Goal: Information Seeking & Learning: Understand process/instructions

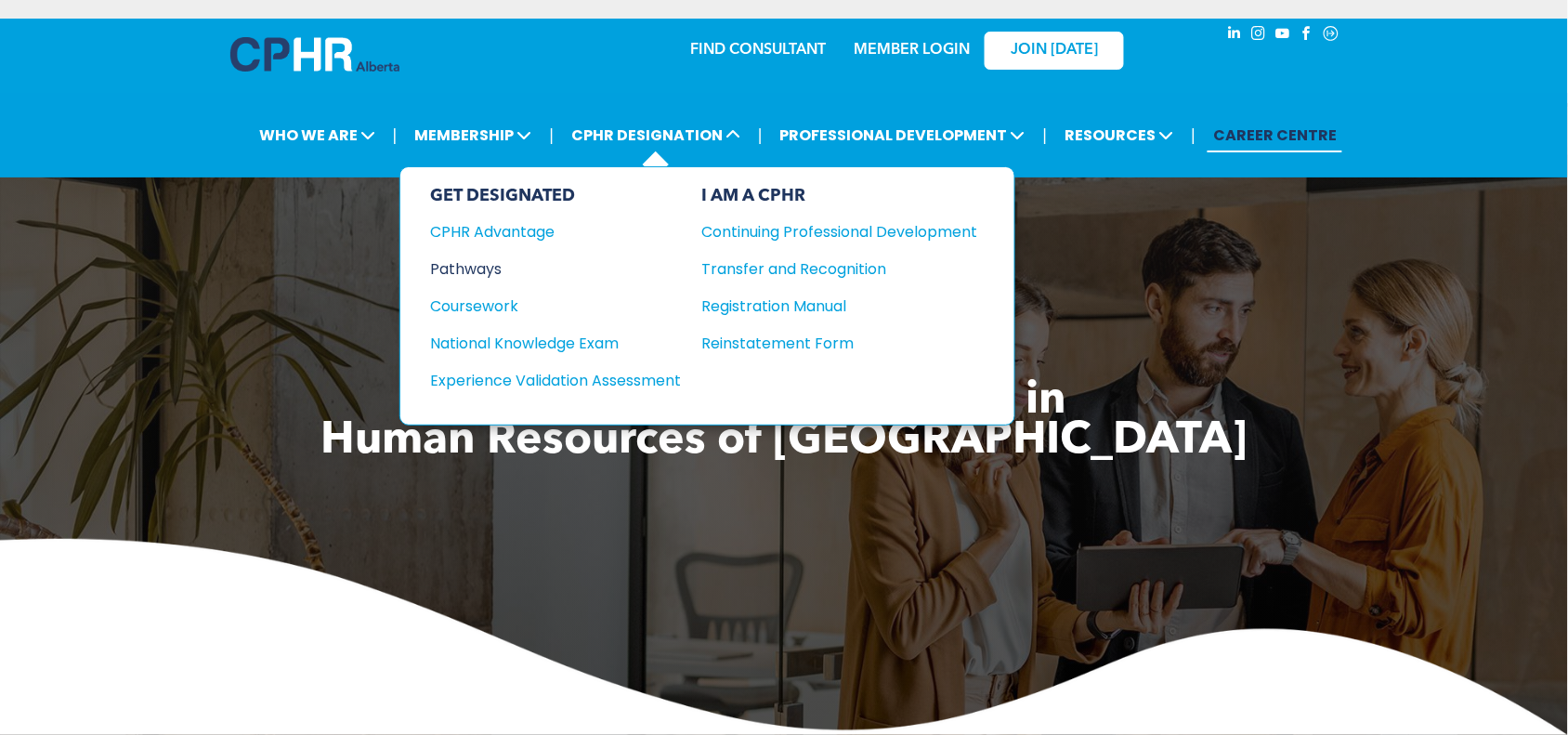
click at [449, 266] on div "Pathways" at bounding box center [542, 268] width 226 height 24
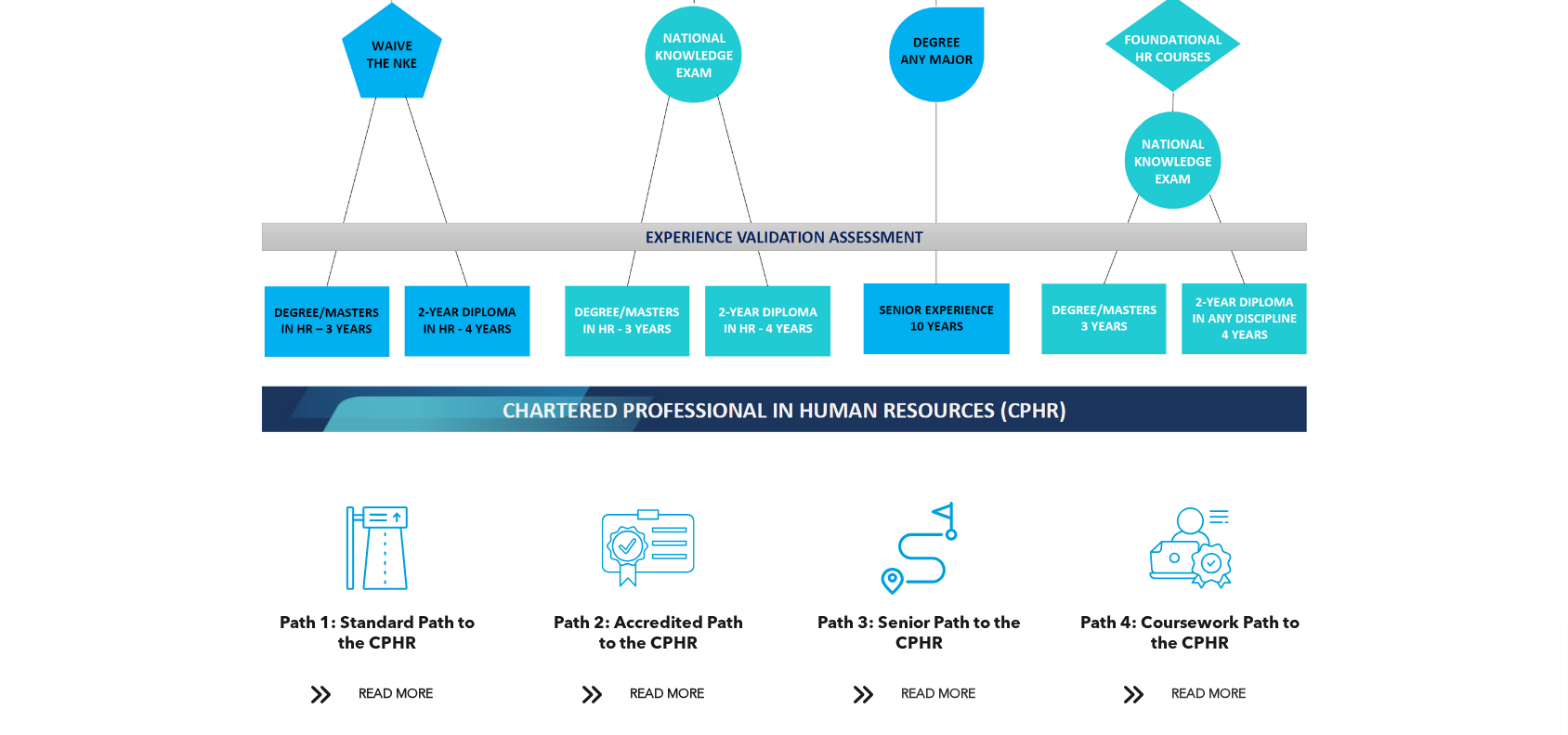
scroll to position [1858, 0]
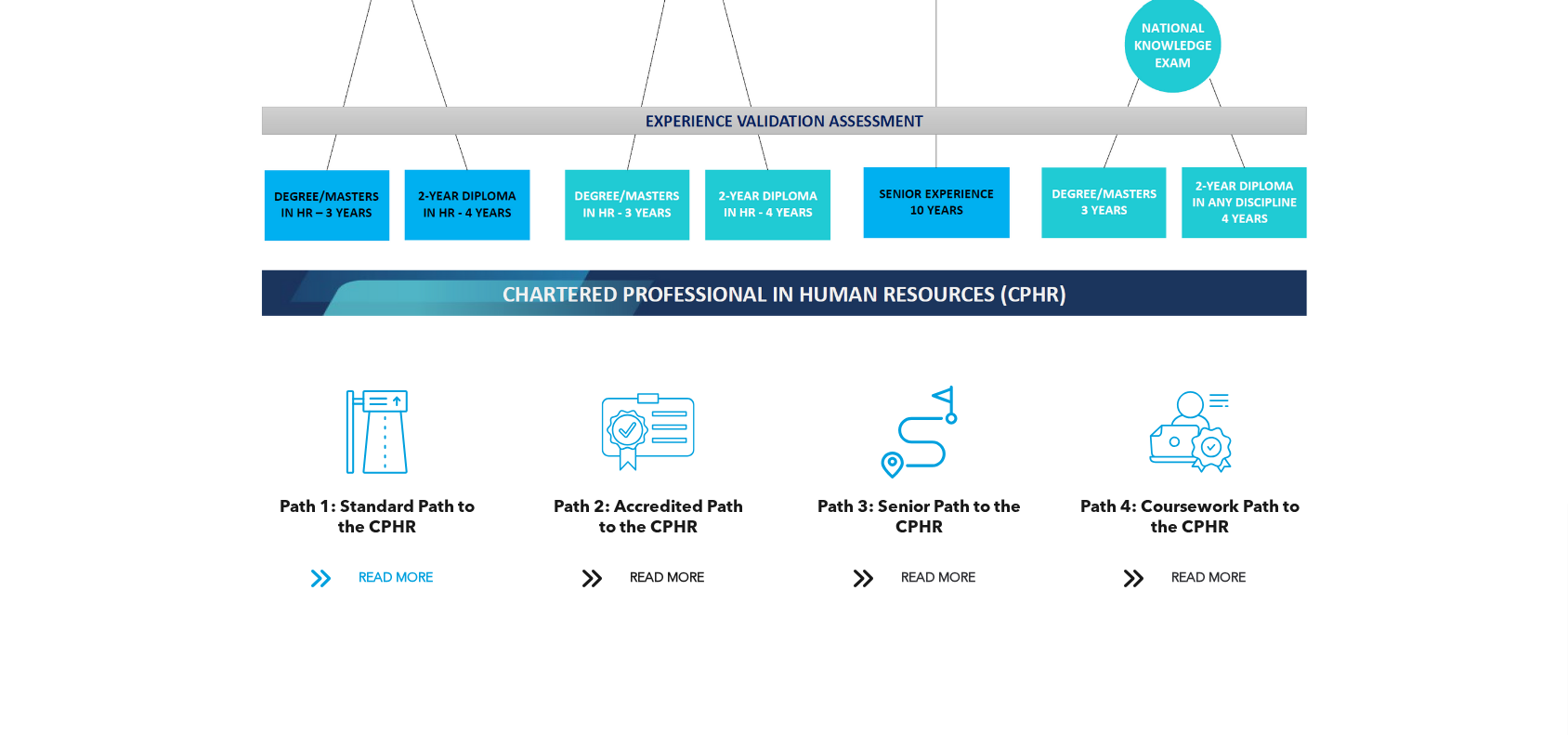
click at [383, 564] on span "READ MORE" at bounding box center [396, 578] width 87 height 34
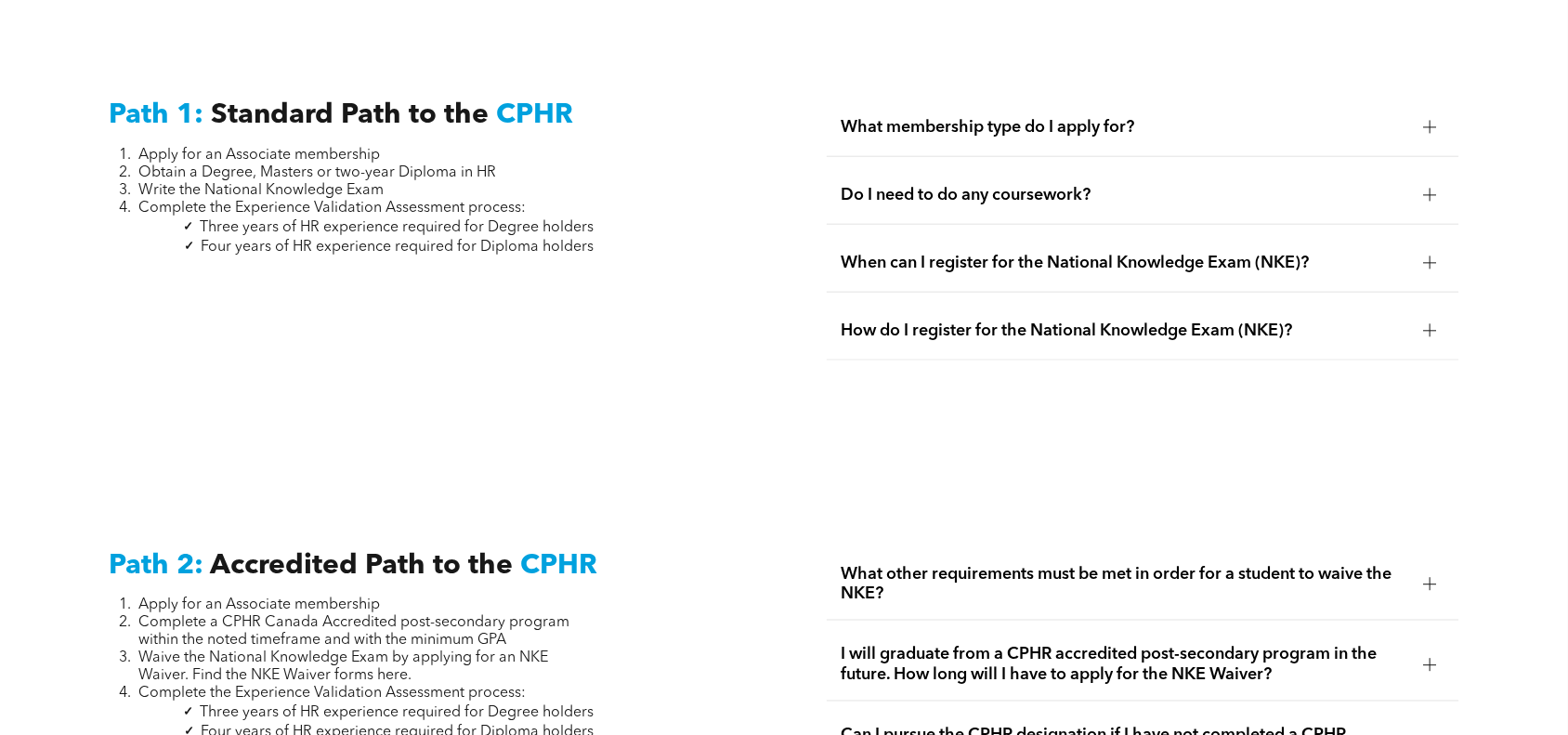
click at [883, 185] on span "Do I need to do any coursework?" at bounding box center [1125, 196] width 568 height 21
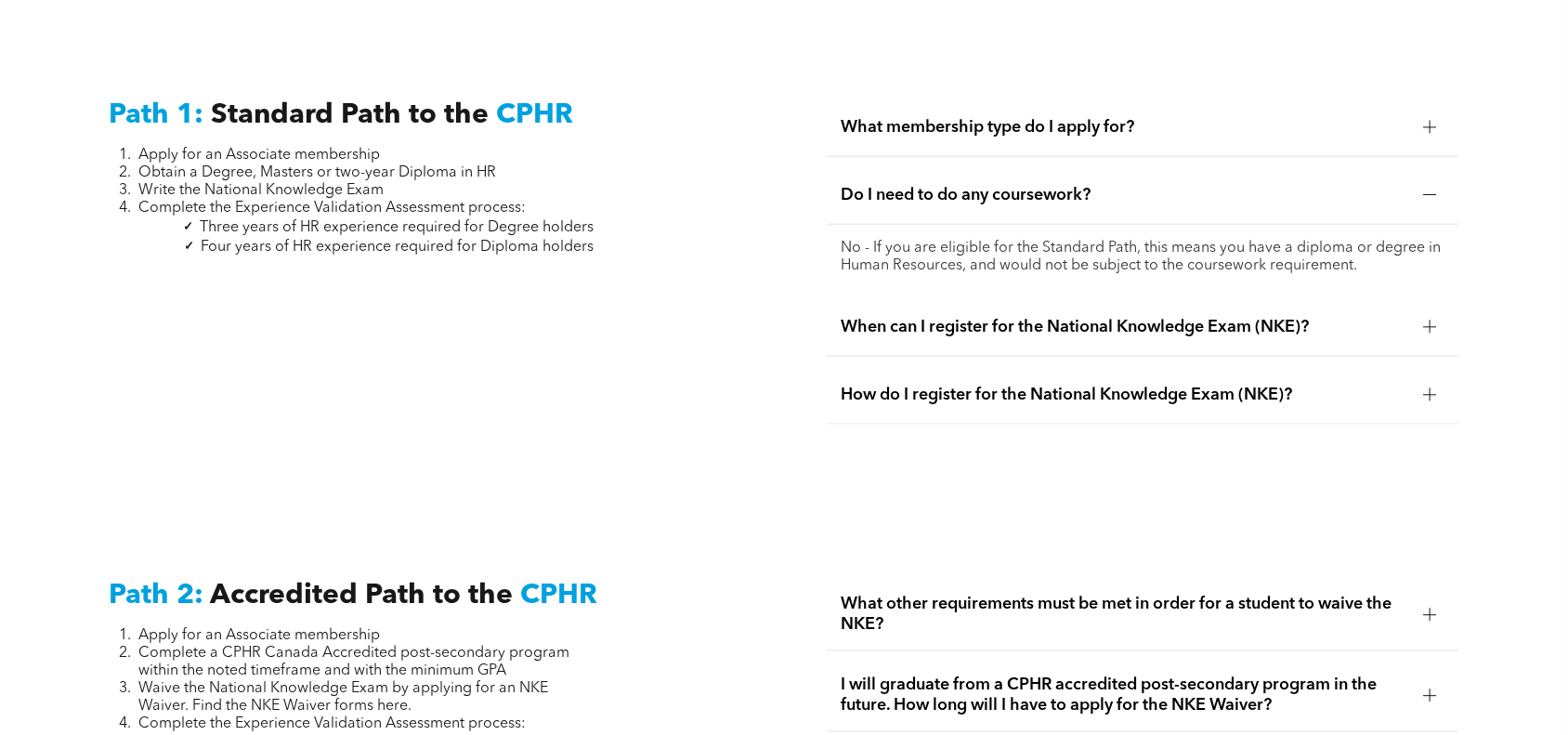
click at [883, 185] on span "Do I need to do any coursework?" at bounding box center [1125, 196] width 568 height 21
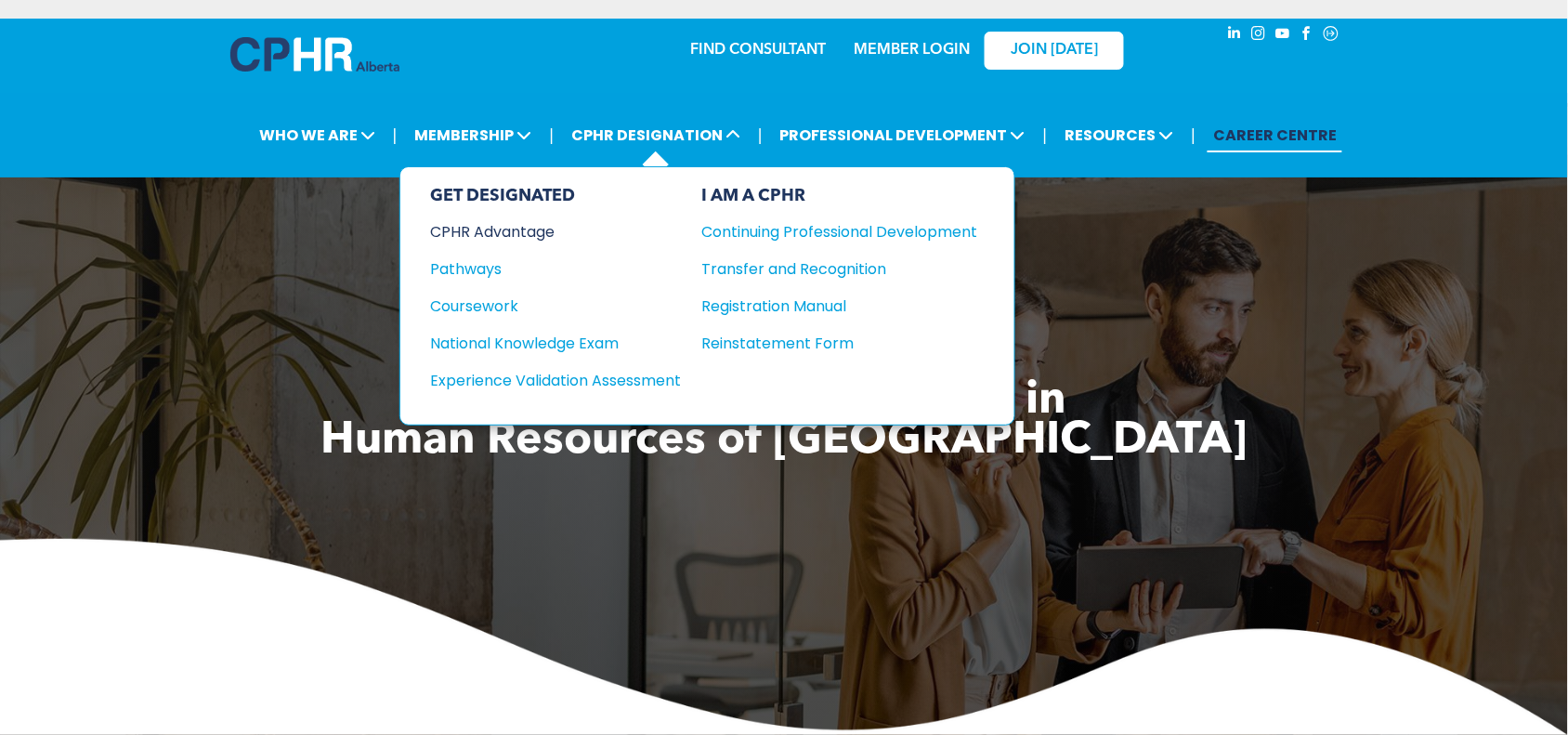
click at [526, 225] on div "CPHR Advantage" at bounding box center [542, 231] width 226 height 24
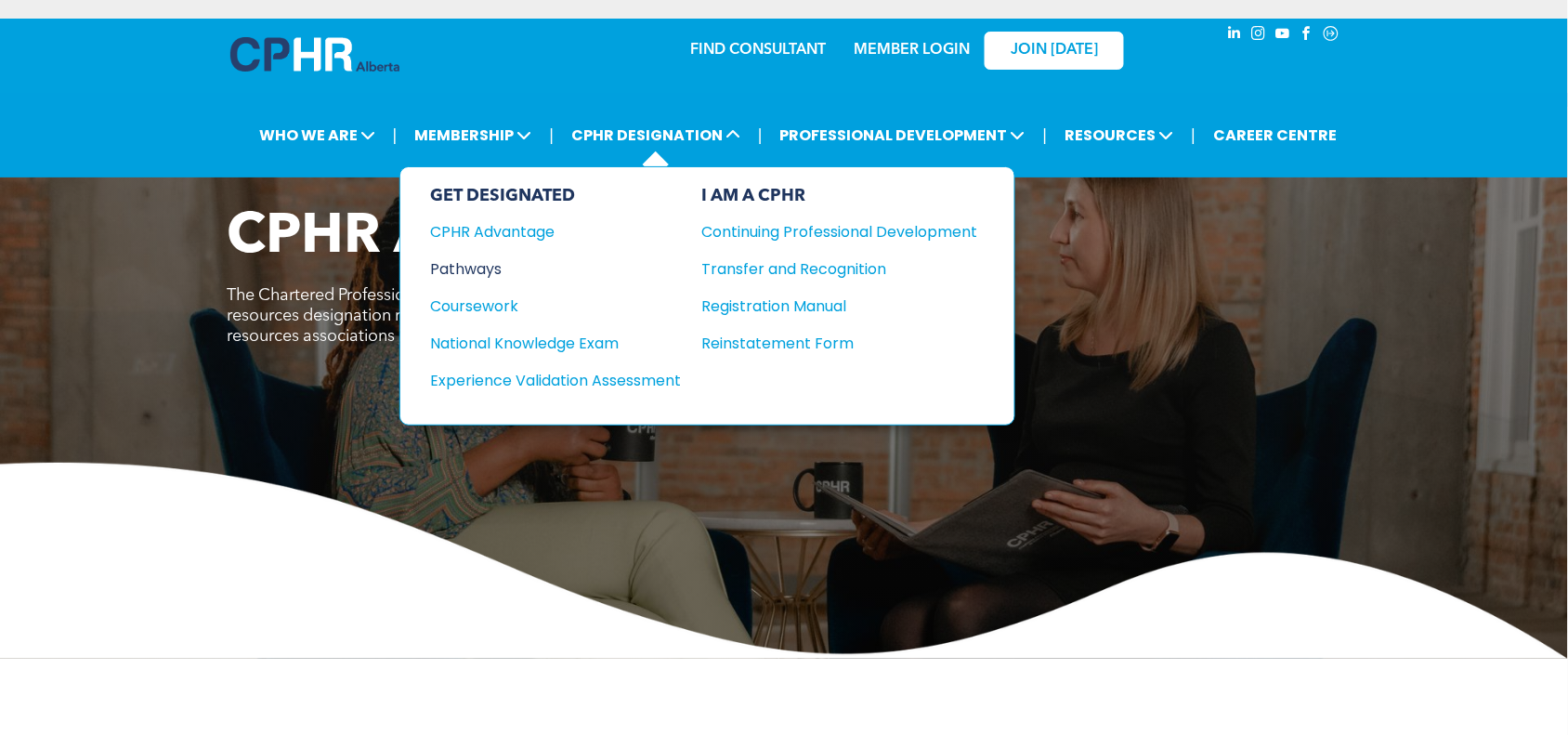
click at [478, 265] on div "Pathways" at bounding box center [542, 268] width 226 height 24
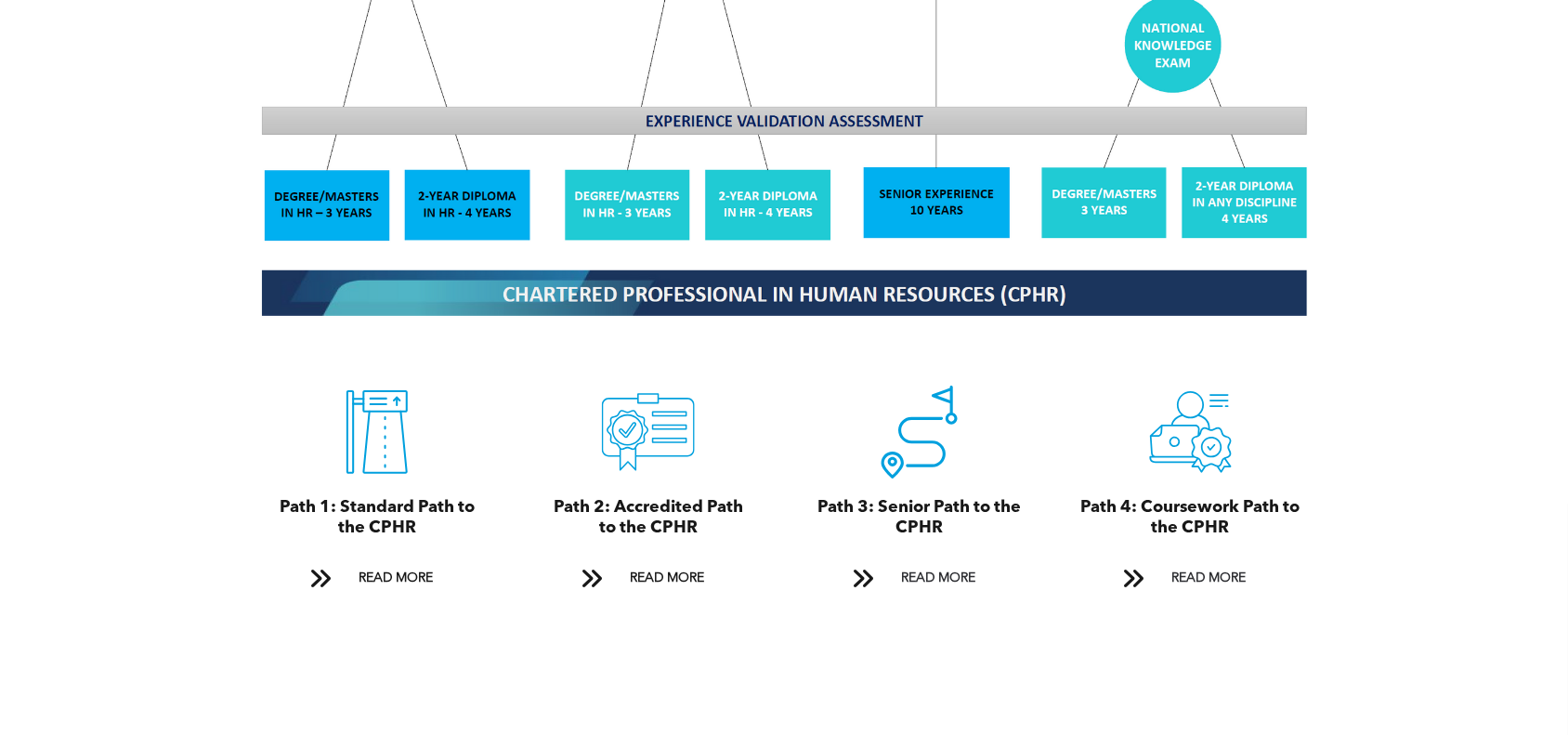
scroll to position [1974, 0]
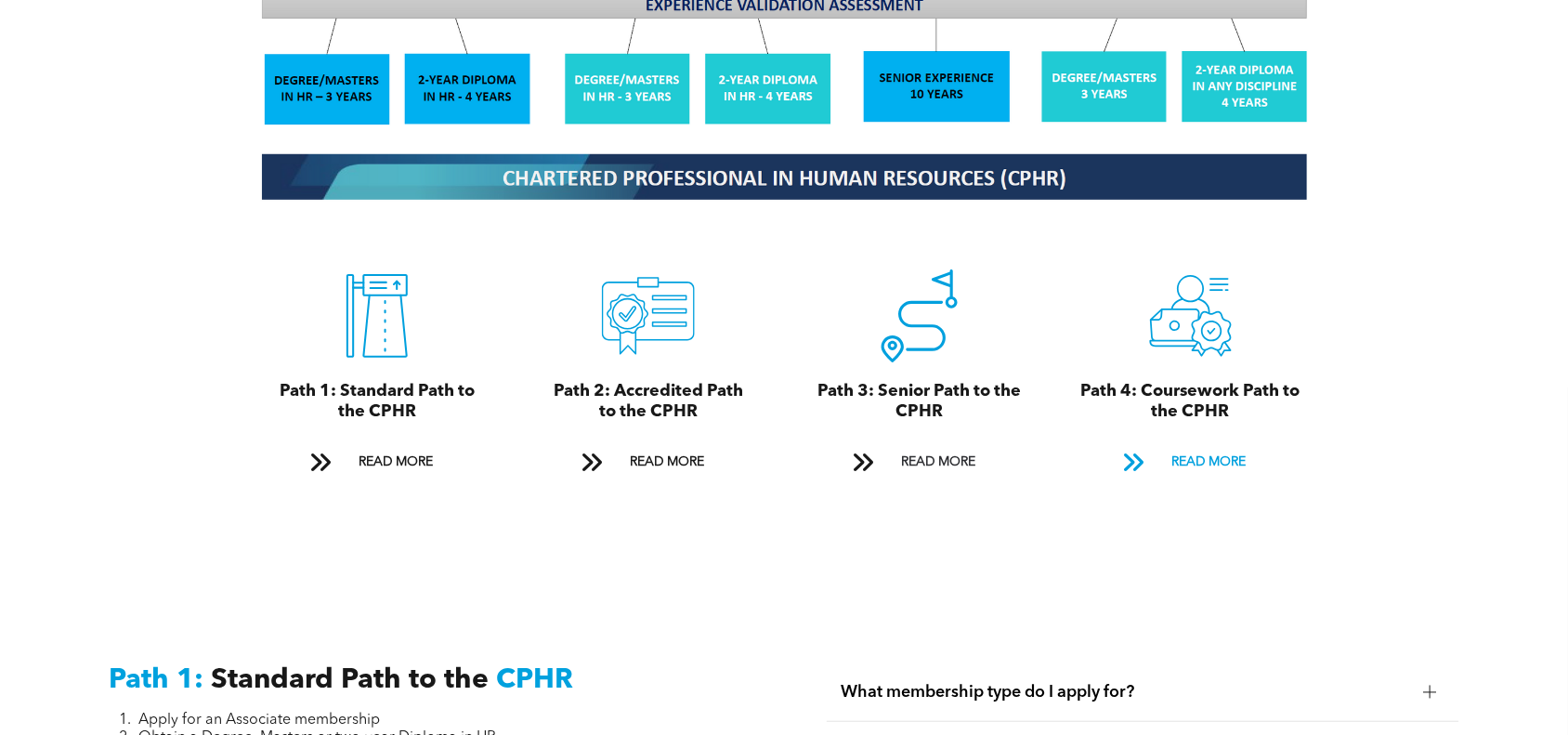
click at [1208, 445] on span "READ MORE" at bounding box center [1209, 462] width 87 height 34
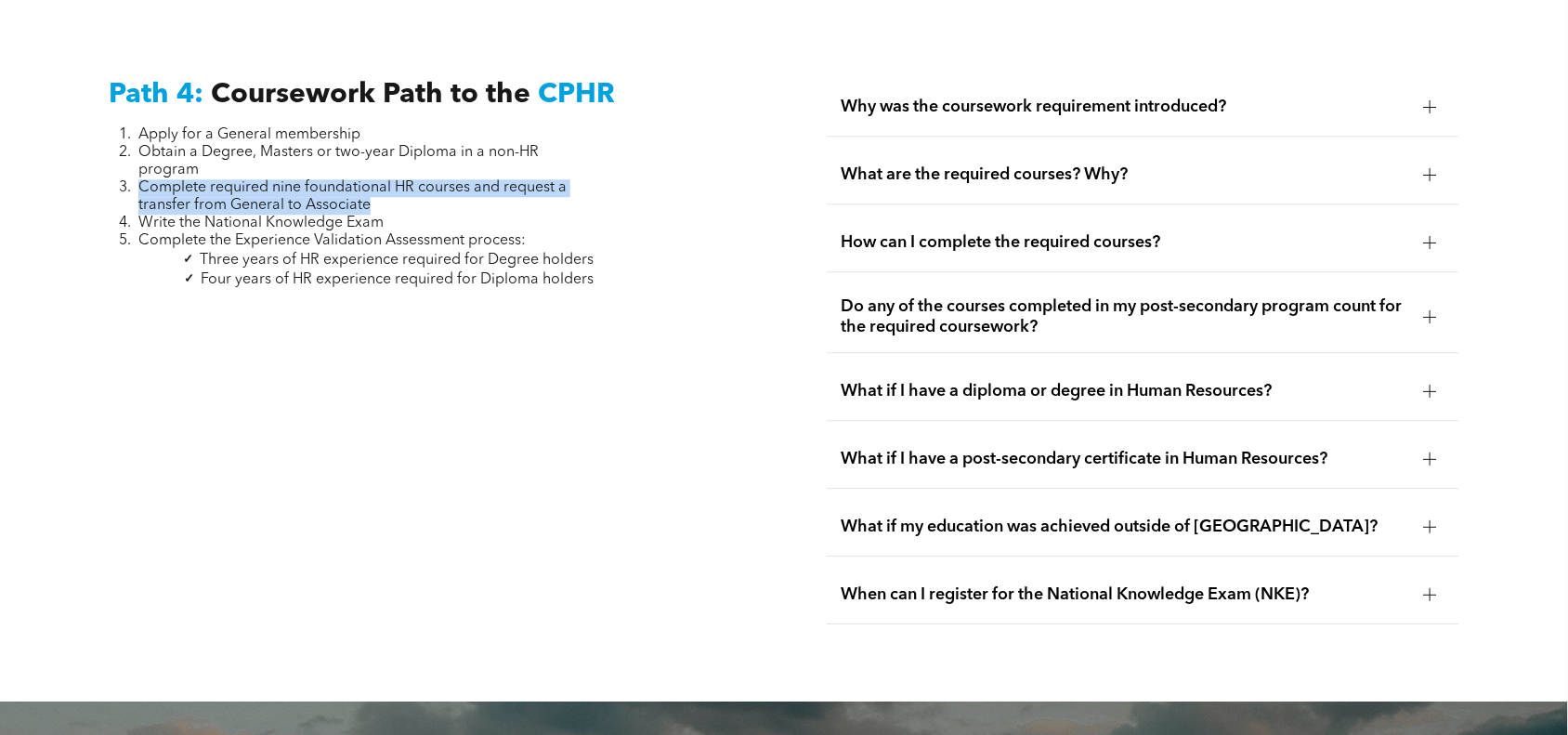
drag, startPoint x: 139, startPoint y: 183, endPoint x: 397, endPoint y: 201, distance: 258.6
click at [397, 201] on li "Complete required nine foundational HR courses and request a transfer from Gene…" at bounding box center [366, 197] width 455 height 35
click at [404, 197] on li "Complete required nine foundational HR courses and request a transfer from Gene…" at bounding box center [366, 197] width 455 height 35
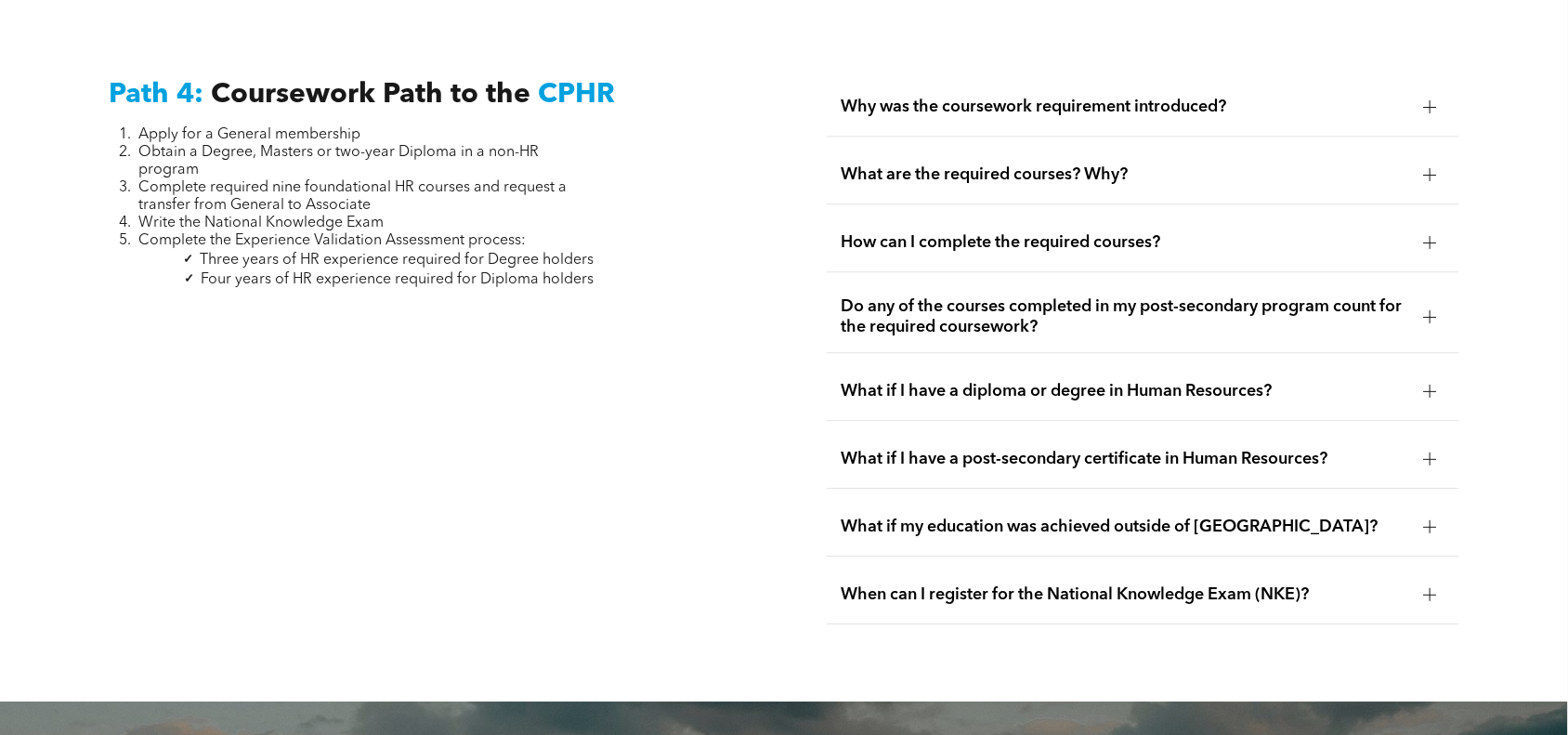
click at [888, 249] on span "How can I complete the required courses?" at bounding box center [1125, 243] width 568 height 21
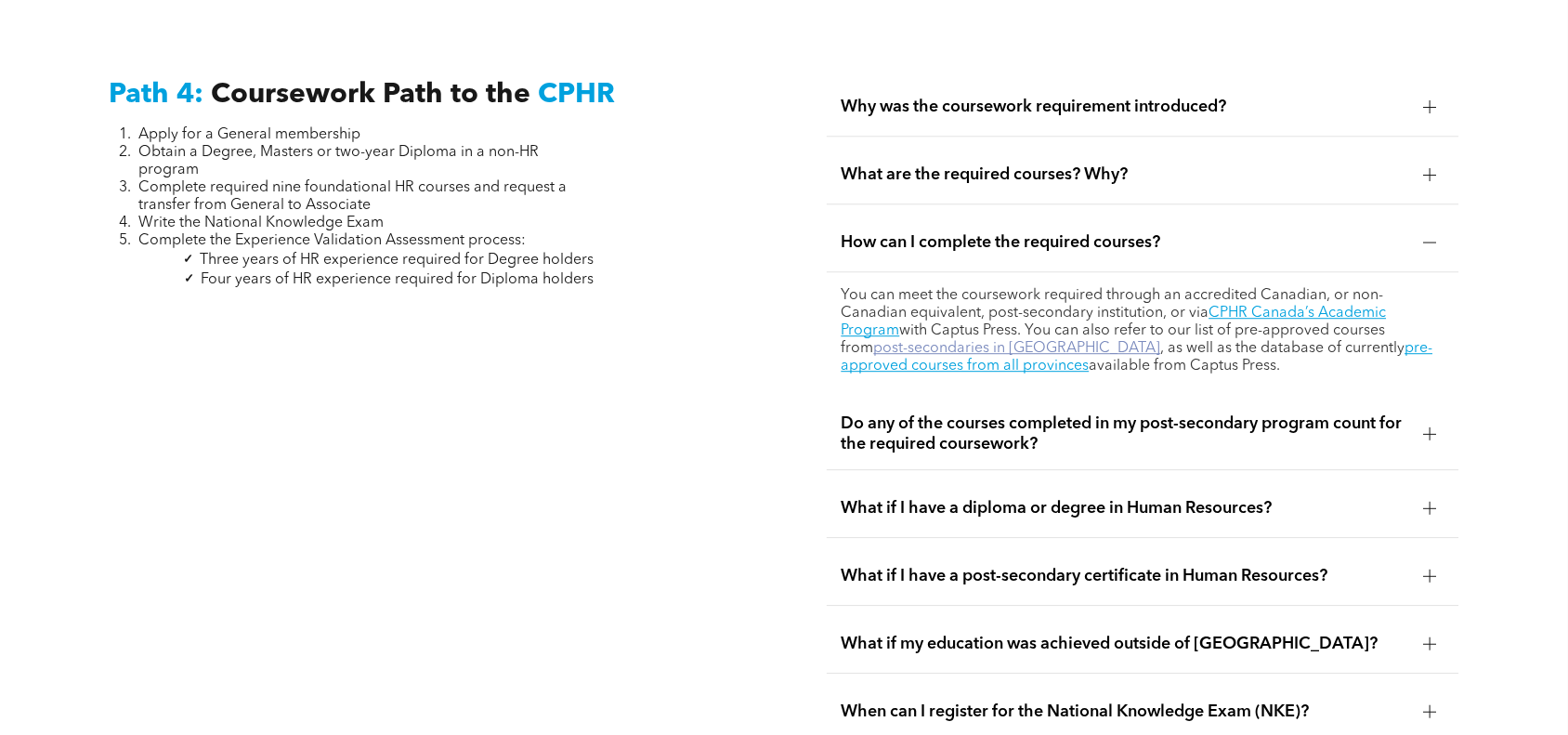
click at [901, 346] on link "post-secondaries in [GEOGRAPHIC_DATA]" at bounding box center [1017, 349] width 287 height 15
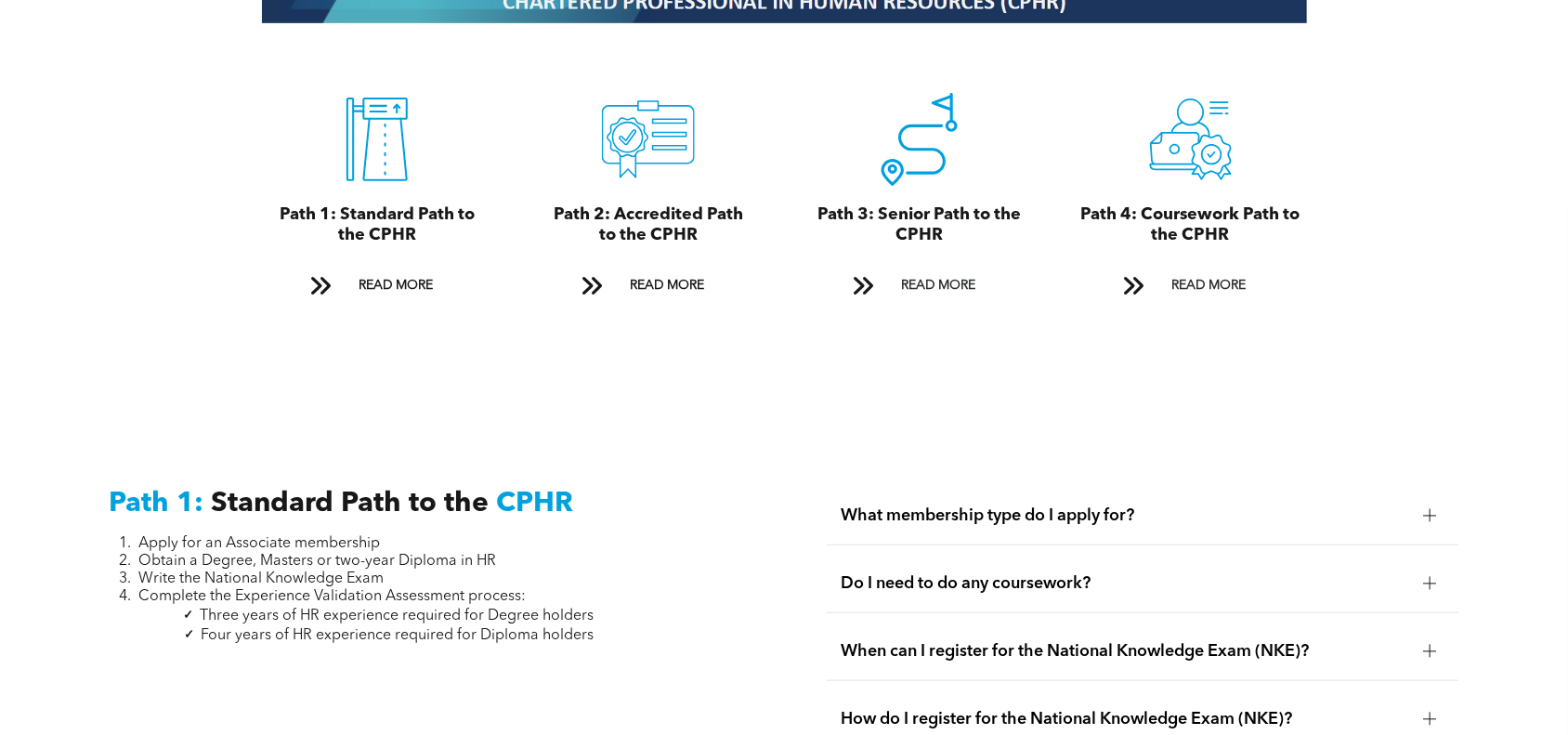
scroll to position [2266, 0]
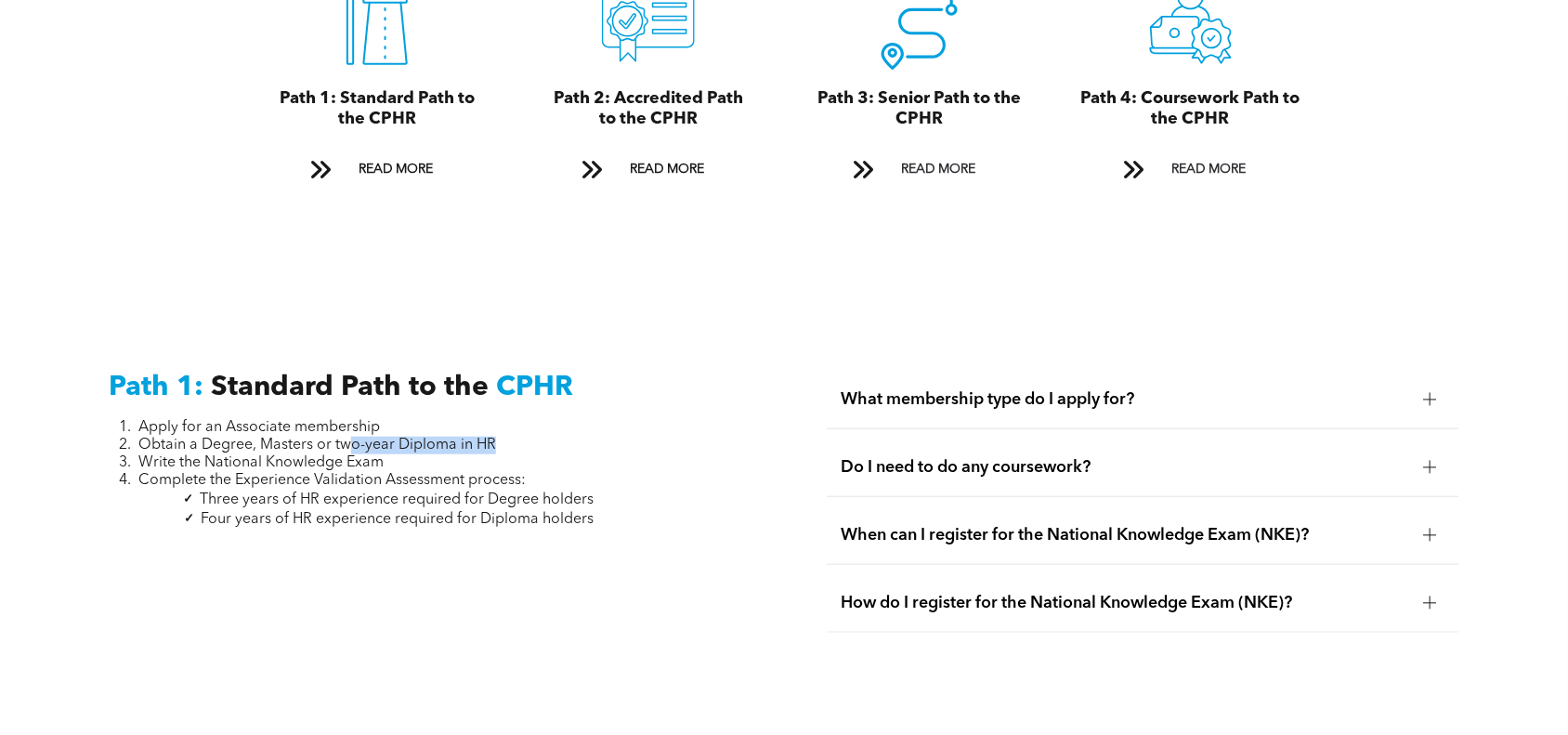
drag, startPoint x: 349, startPoint y: 430, endPoint x: 492, endPoint y: 423, distance: 143.2
click at [492, 437] on span "Obtain a Degree, Masters or two-year Diploma in HR" at bounding box center [317, 445] width 358 height 15
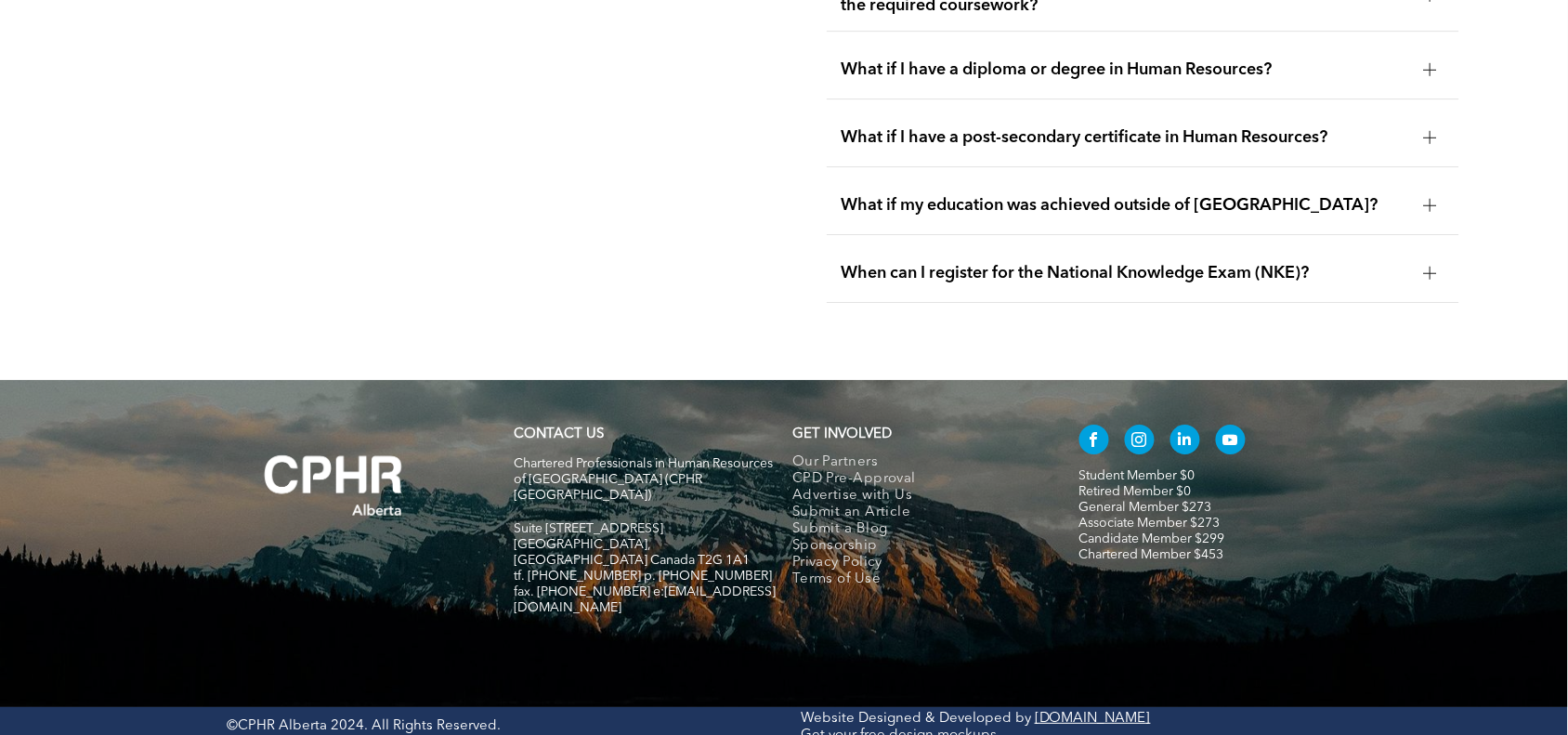
scroll to position [5259, 0]
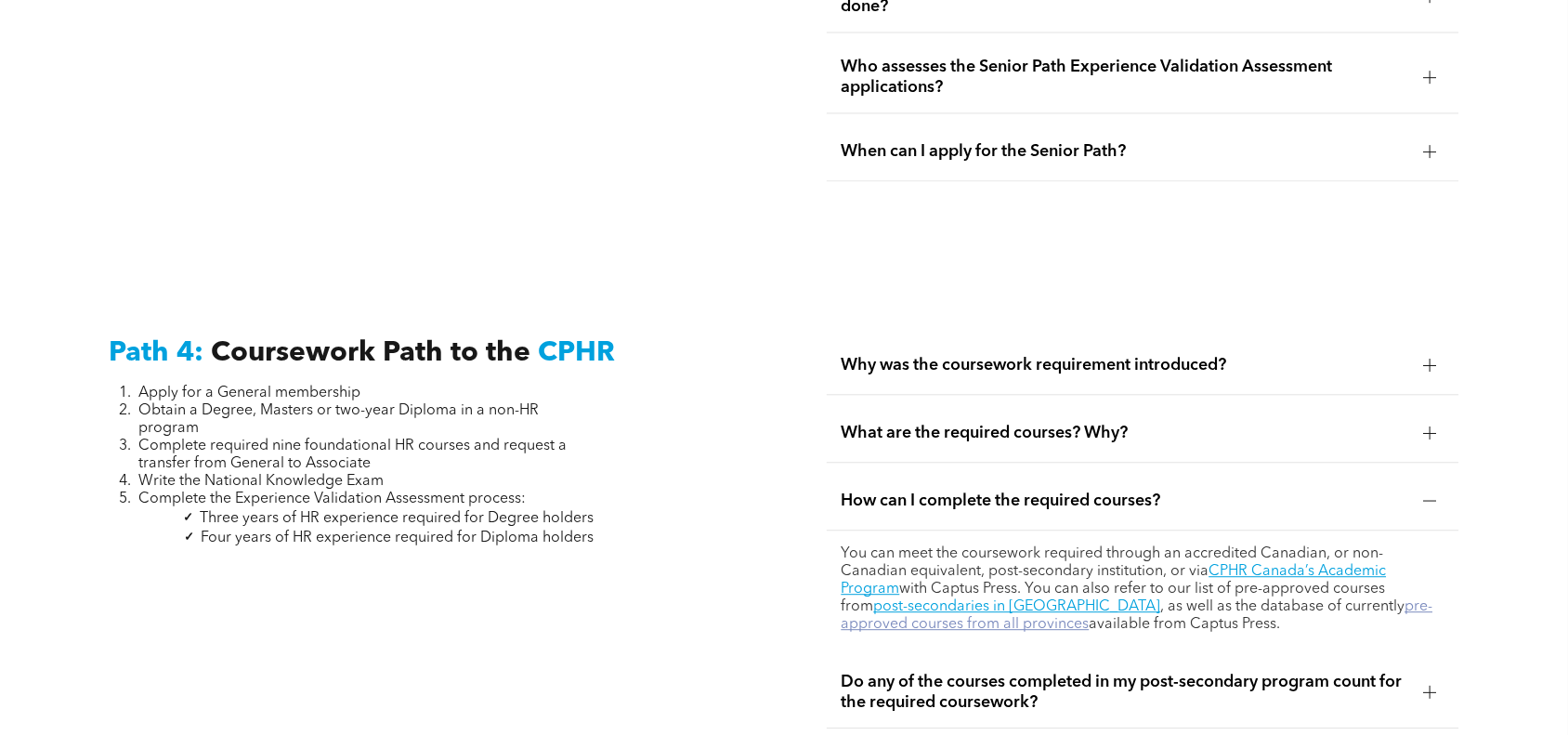
click at [926, 624] on link "pre-approved courses from all provinces" at bounding box center [1137, 615] width 591 height 32
